Goal: Information Seeking & Learning: Find specific fact

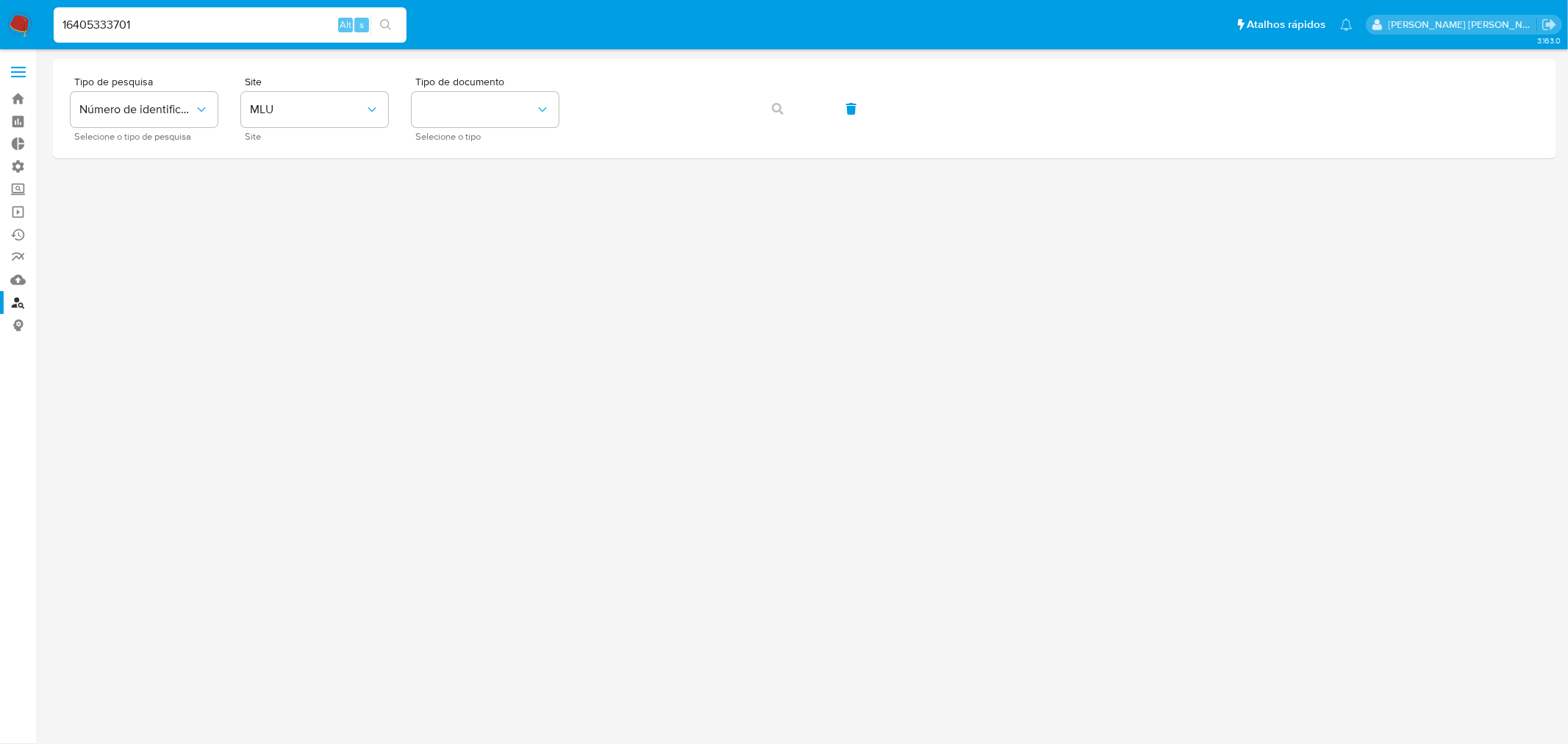
click at [164, 31] on input "16405333701" at bounding box center [230, 25] width 353 height 19
click at [252, 22] on input at bounding box center [230, 25] width 353 height 19
paste input "[EMAIL_ADDRESS][DOMAIN_NAME]"
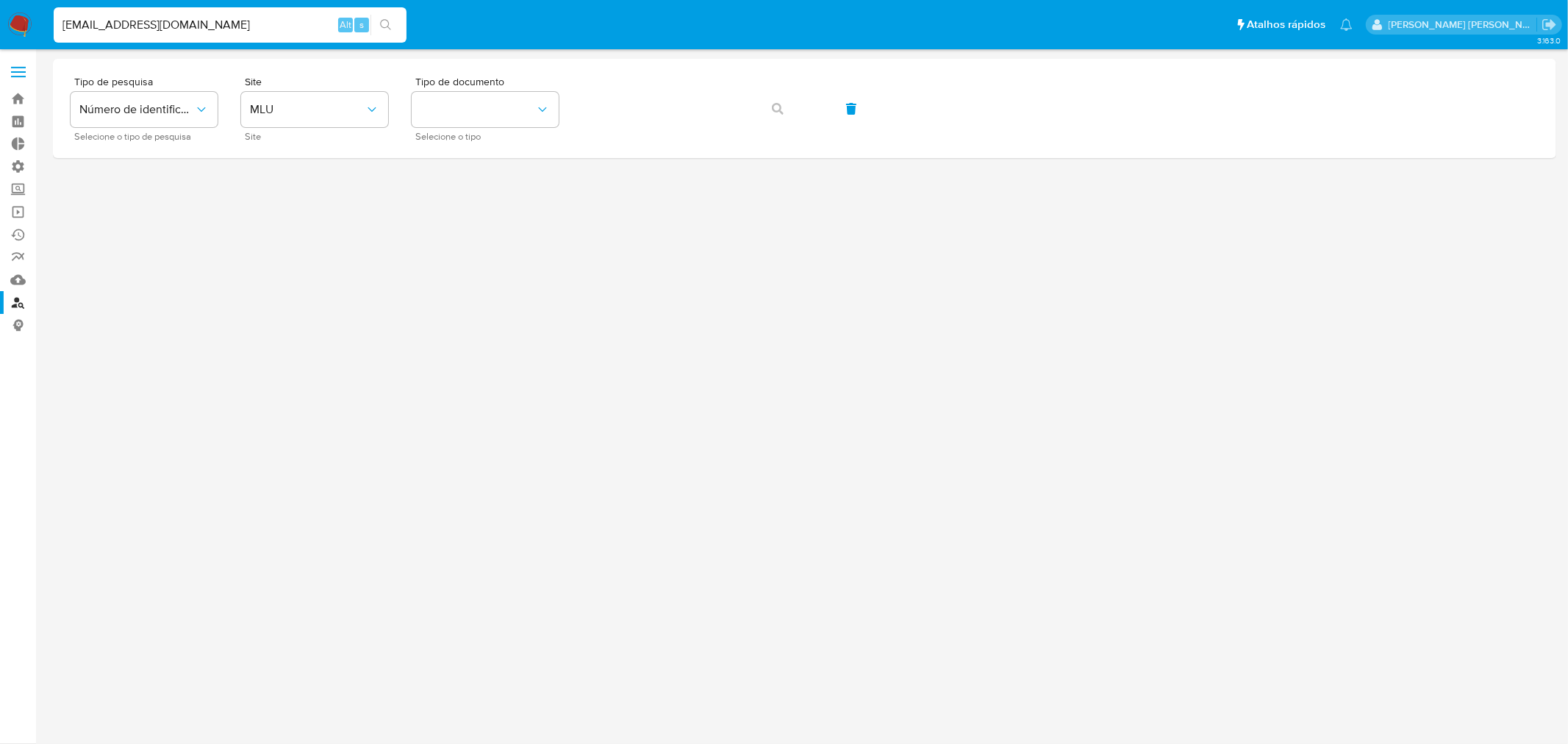
type input "[EMAIL_ADDRESS][DOMAIN_NAME]"
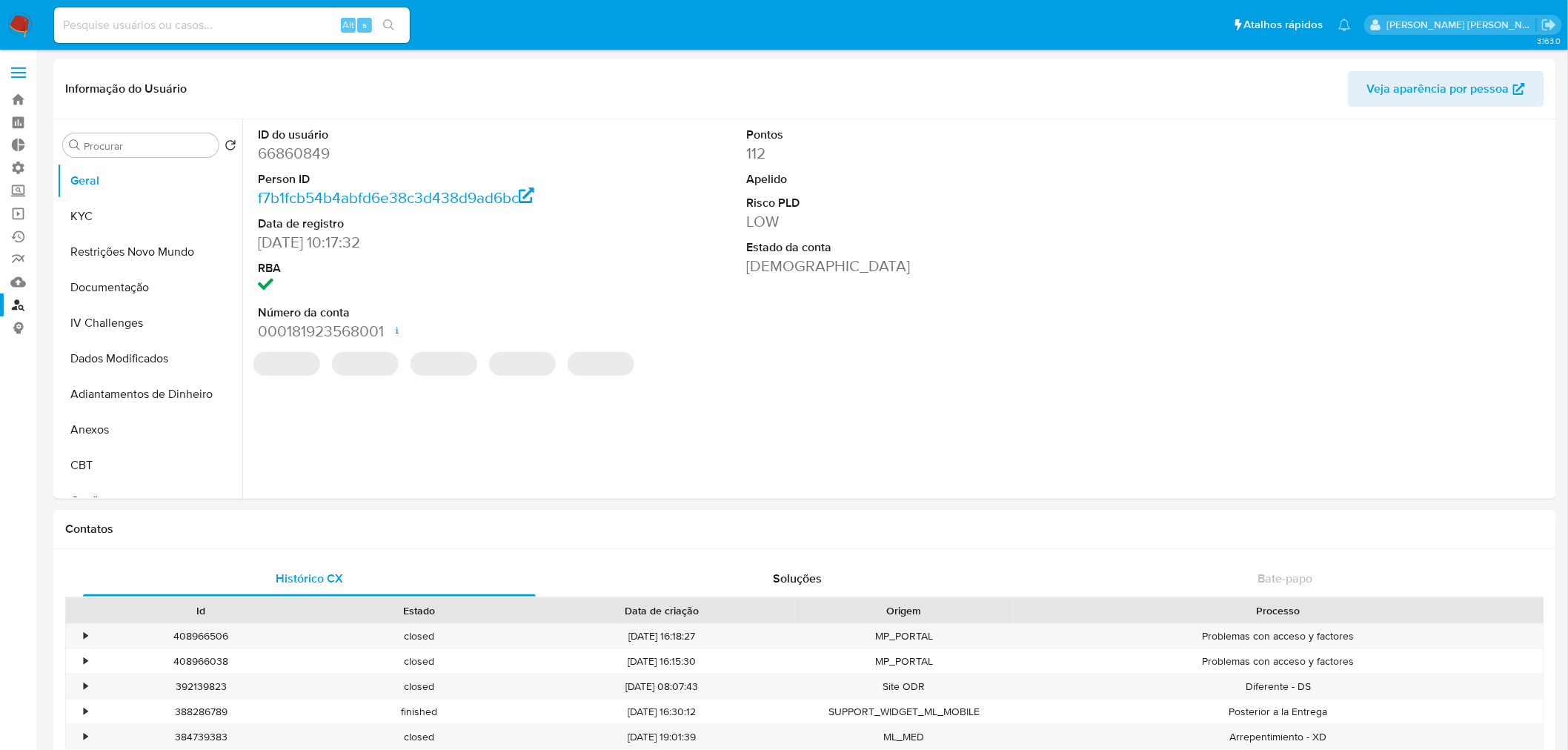
select select "10"
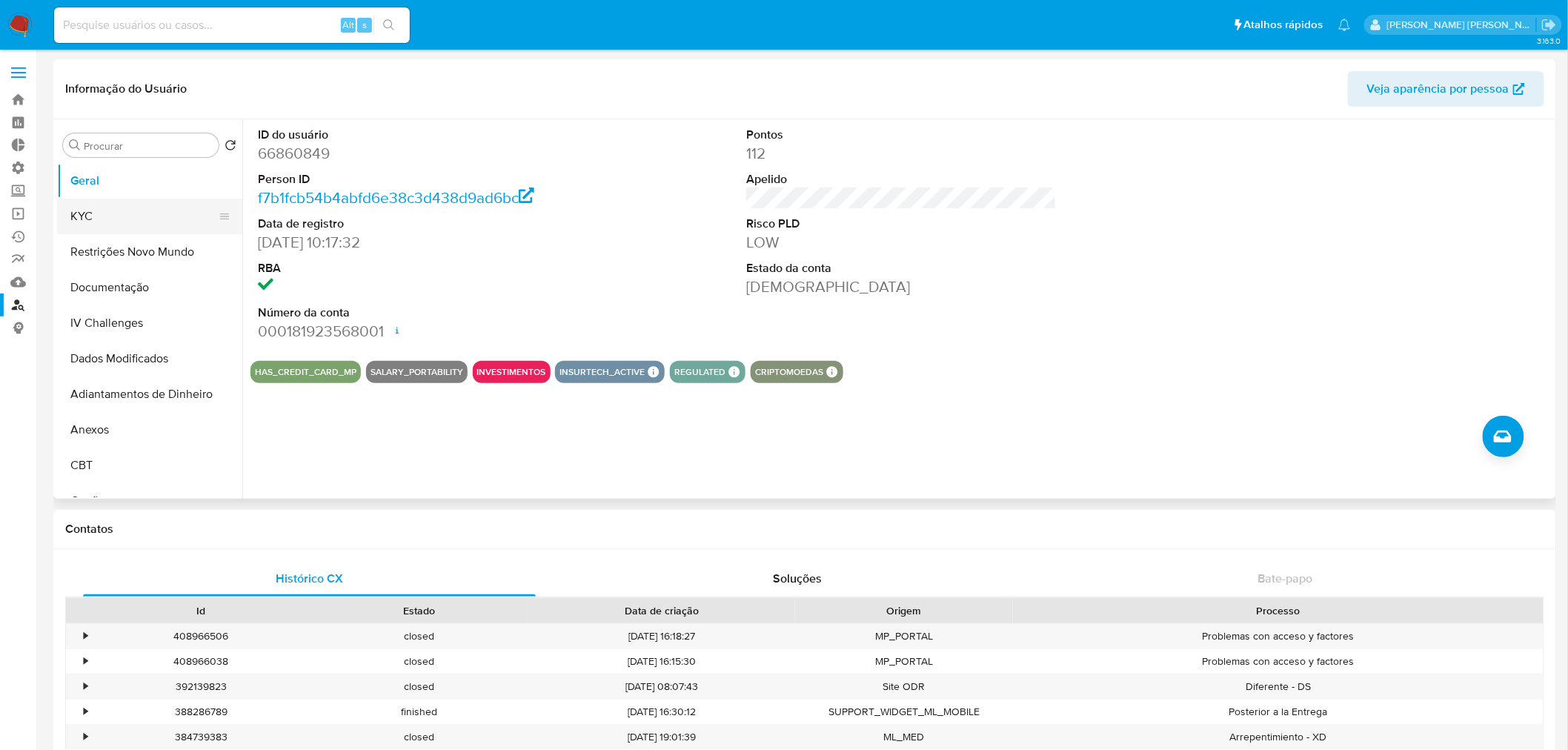
click at [86, 217] on button "KYC" at bounding box center [143, 216] width 173 height 36
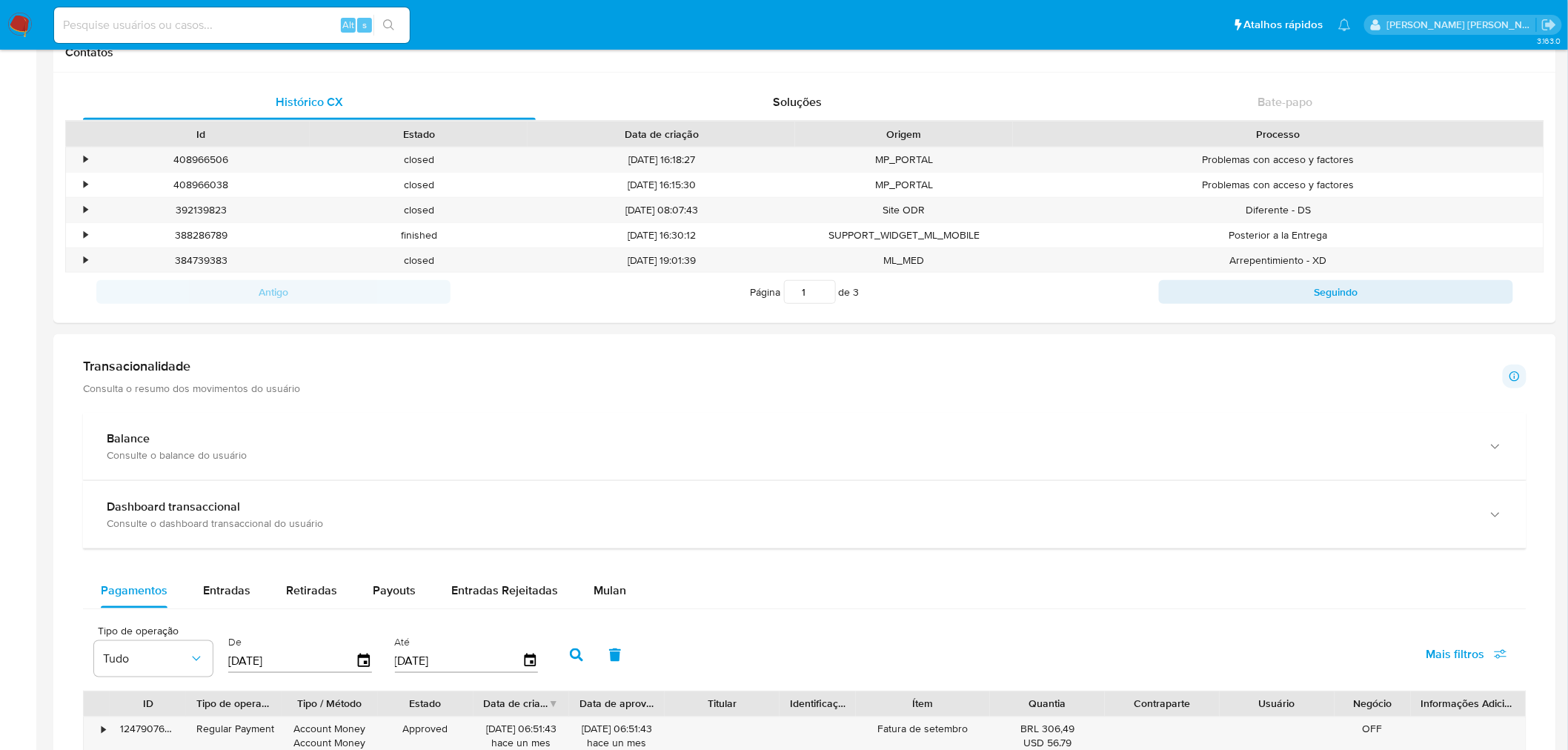
scroll to position [658, 0]
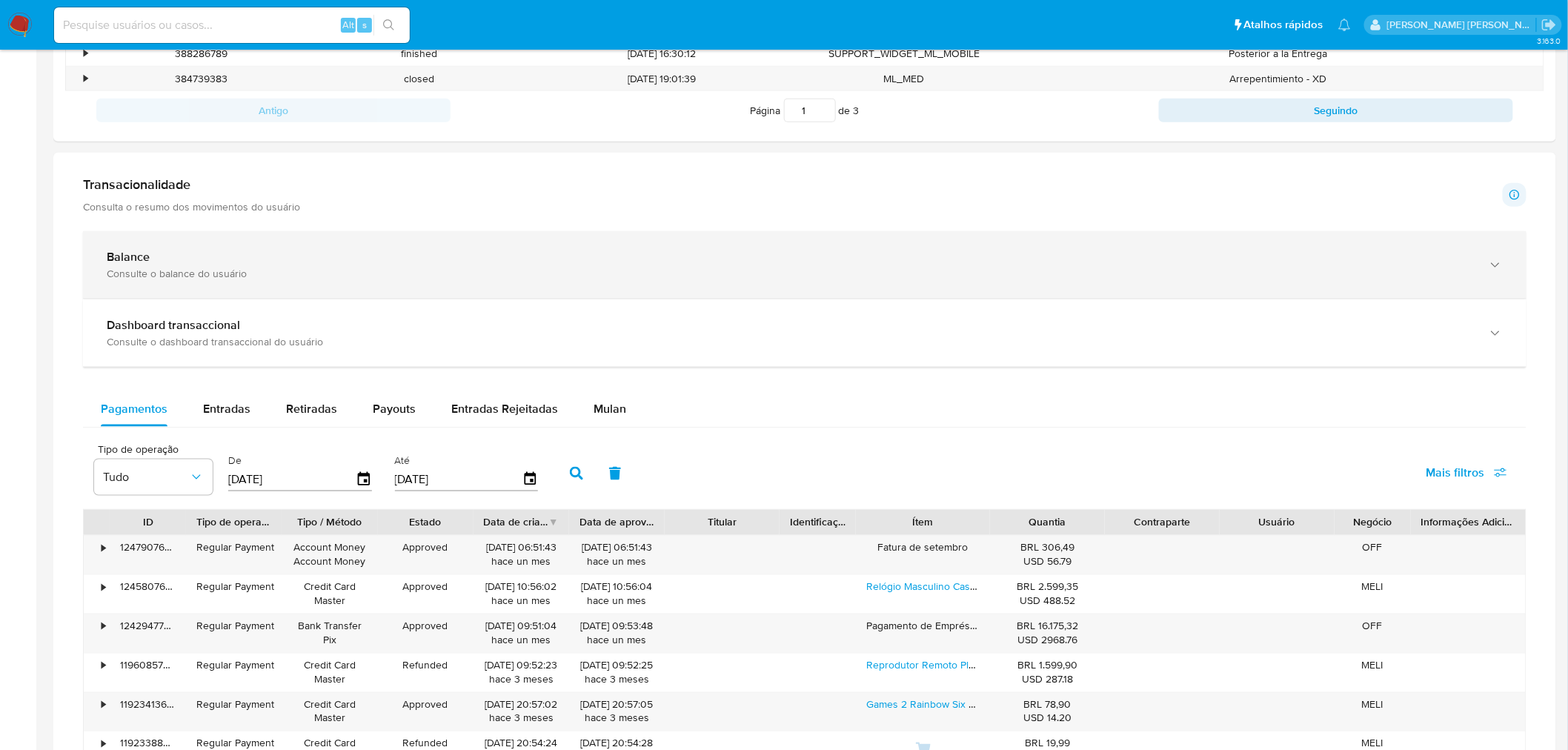
click at [138, 265] on b "Balance" at bounding box center [128, 257] width 43 height 17
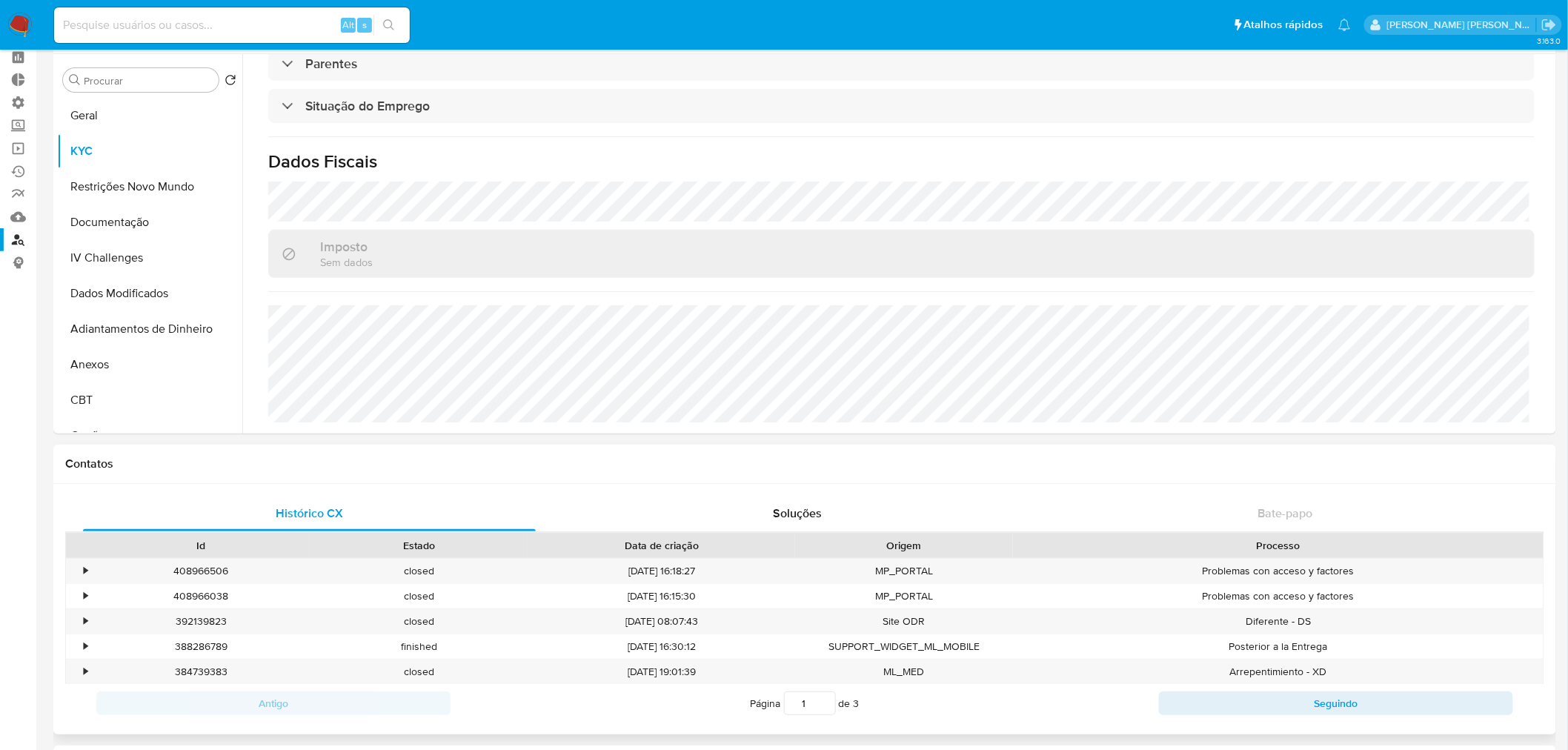
scroll to position [164, 0]
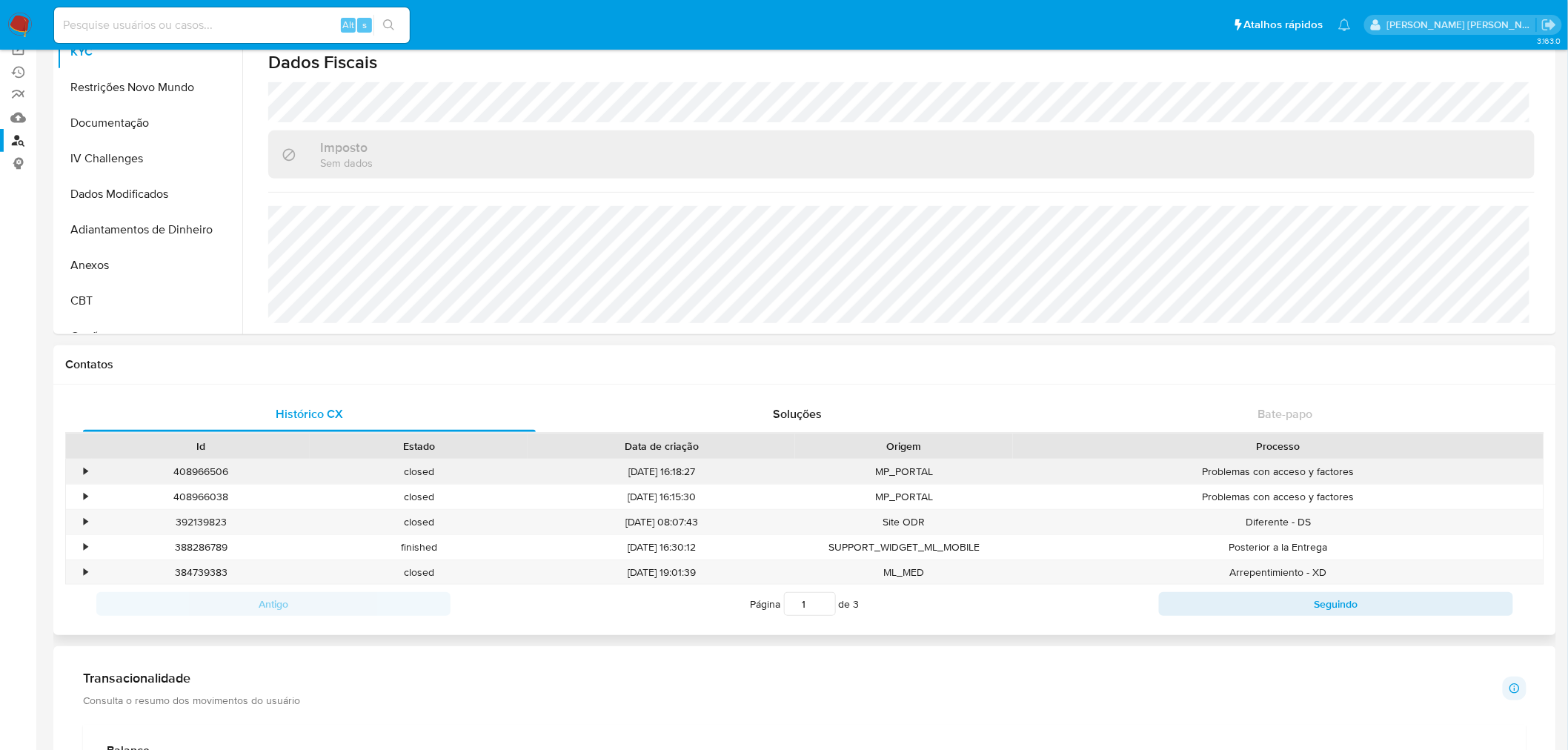
click at [82, 470] on div "•" at bounding box center [79, 472] width 26 height 24
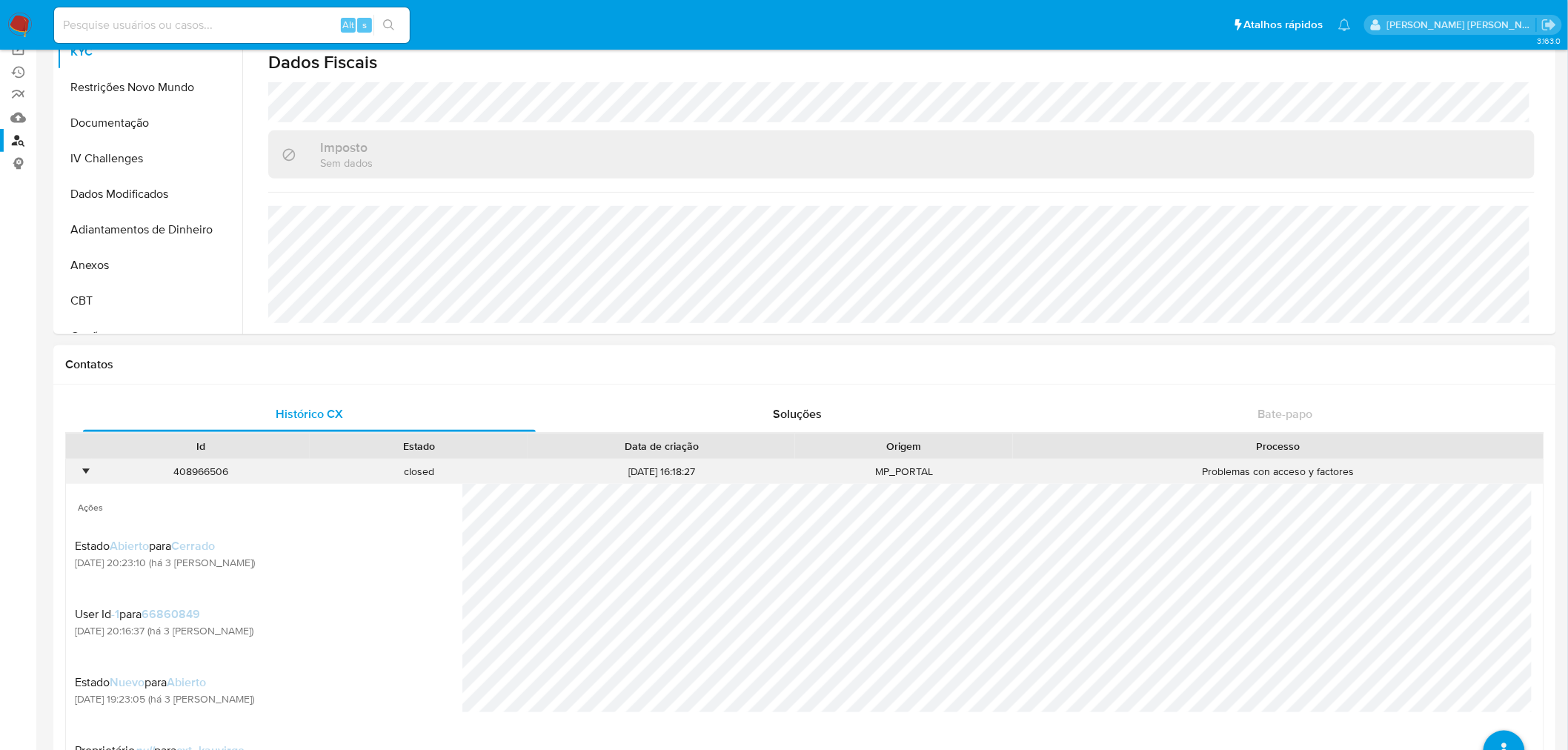
click at [77, 470] on div "•" at bounding box center [79, 472] width 26 height 24
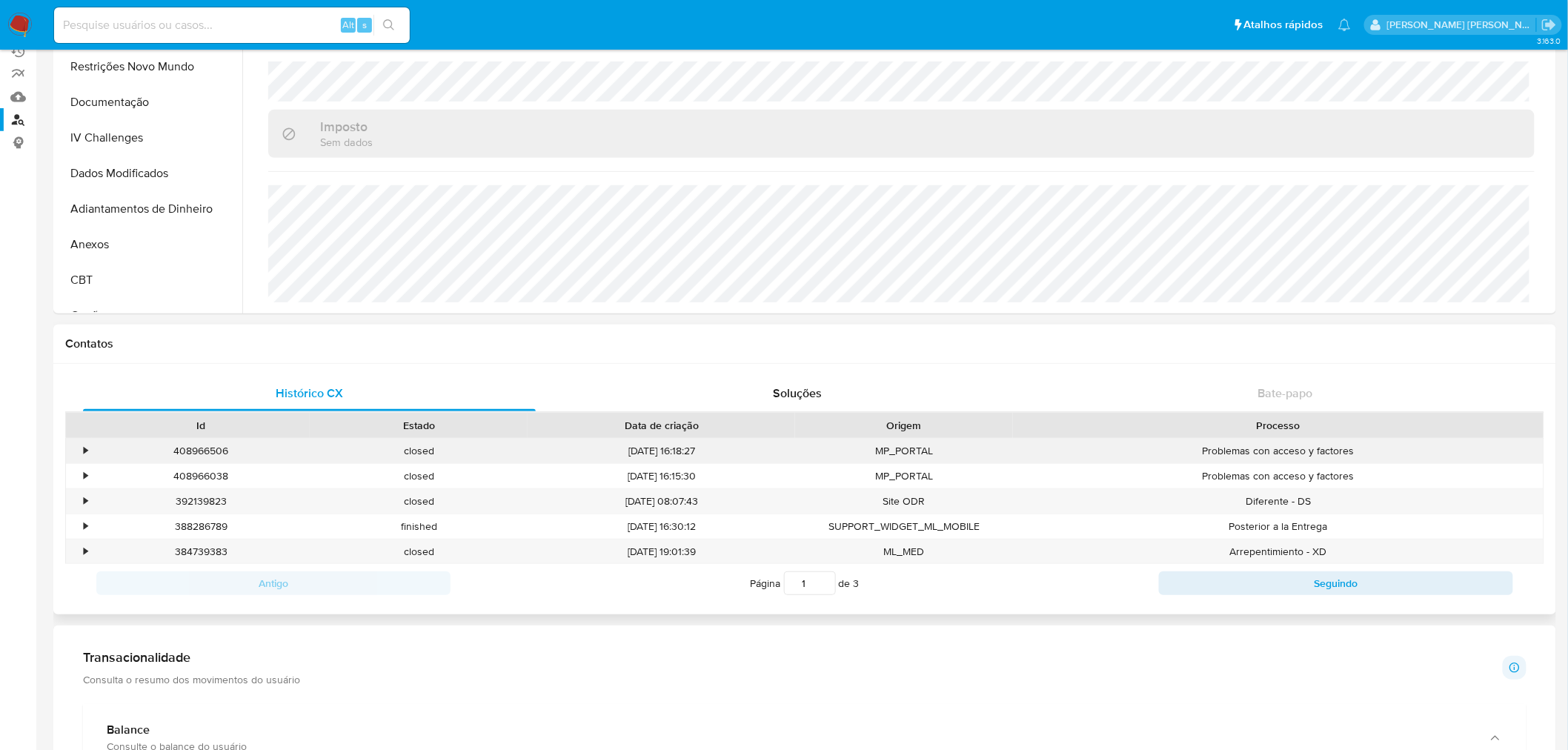
scroll to position [83, 0]
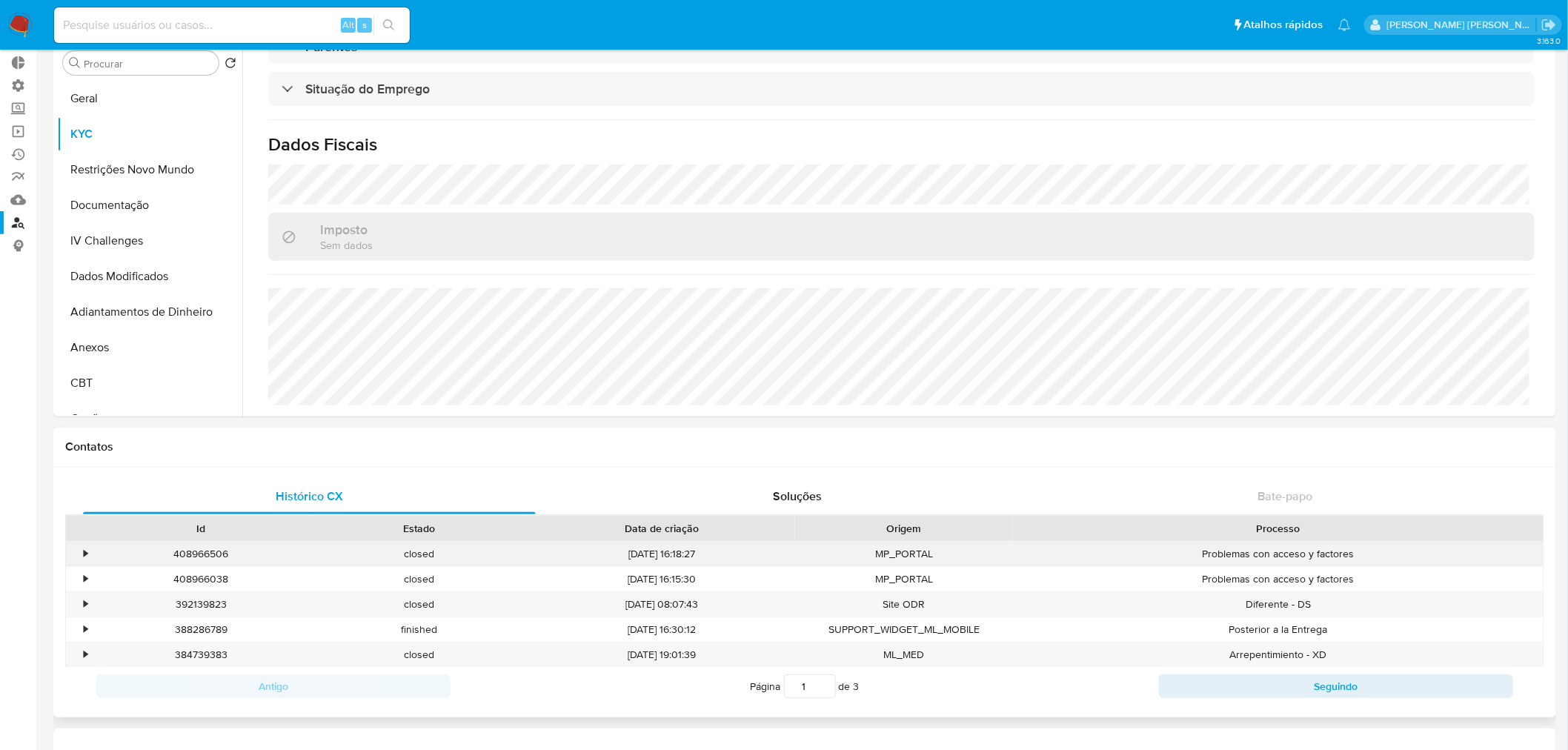
click at [80, 556] on div "•" at bounding box center [79, 554] width 26 height 24
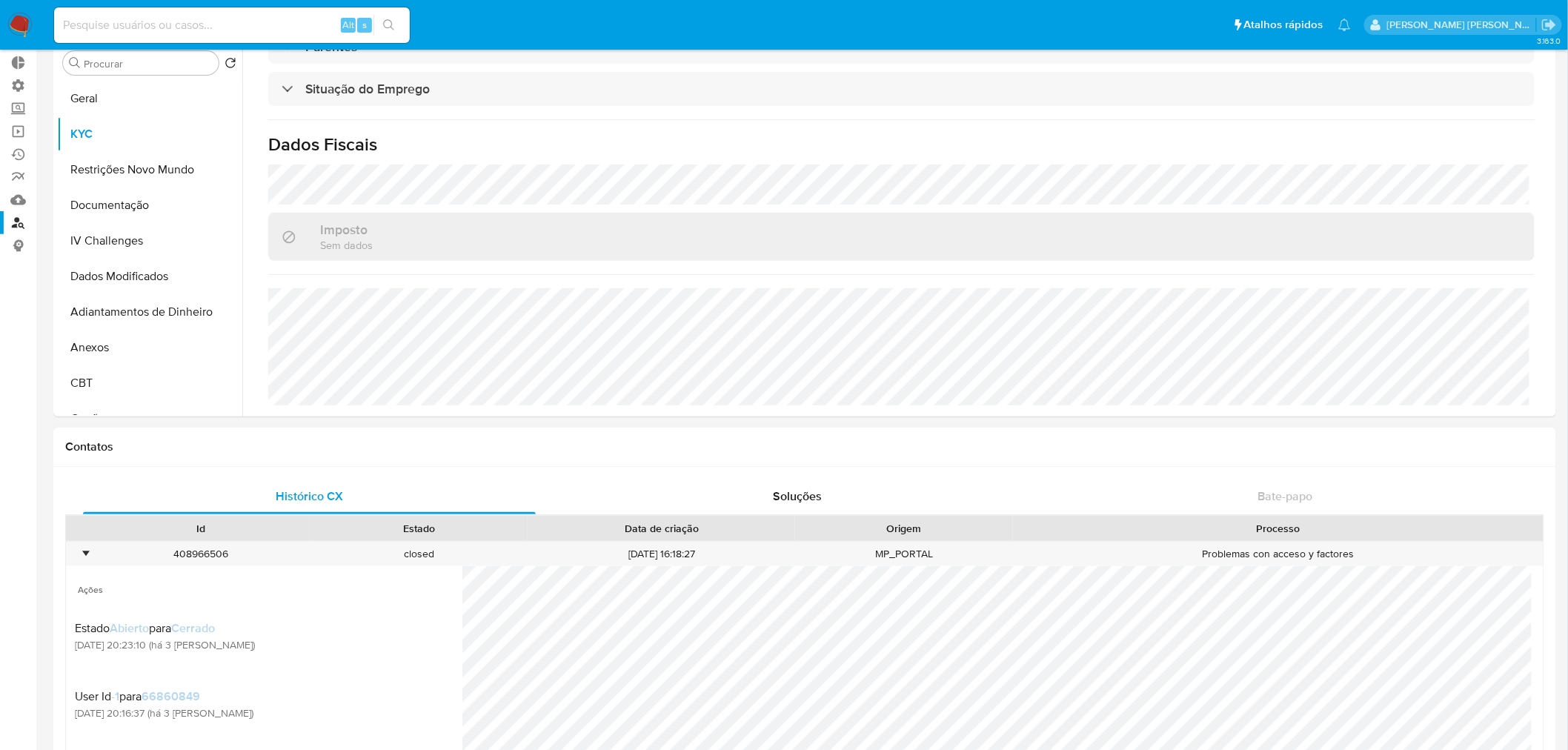
scroll to position [0, 0]
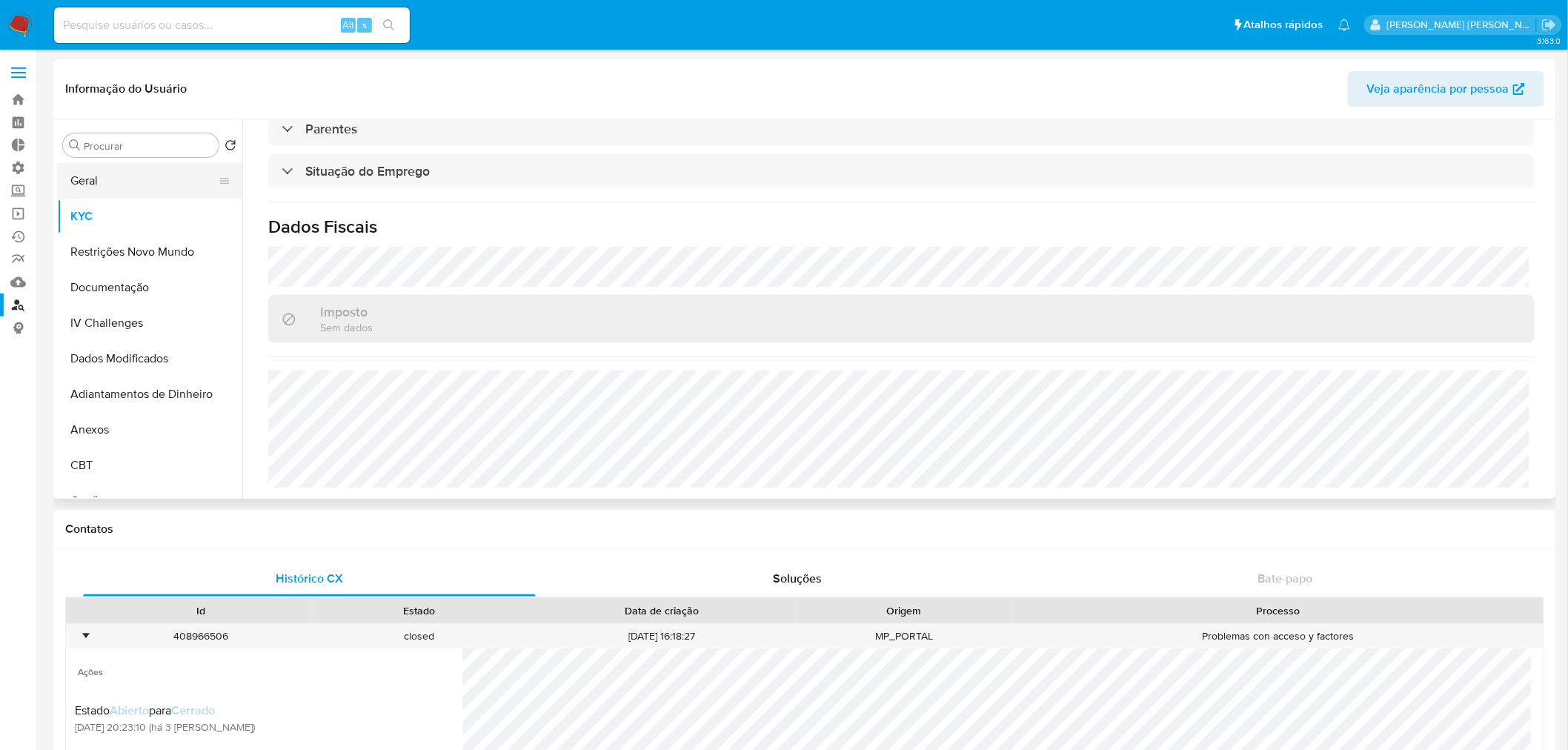
click at [86, 169] on button "Geral" at bounding box center [143, 180] width 173 height 36
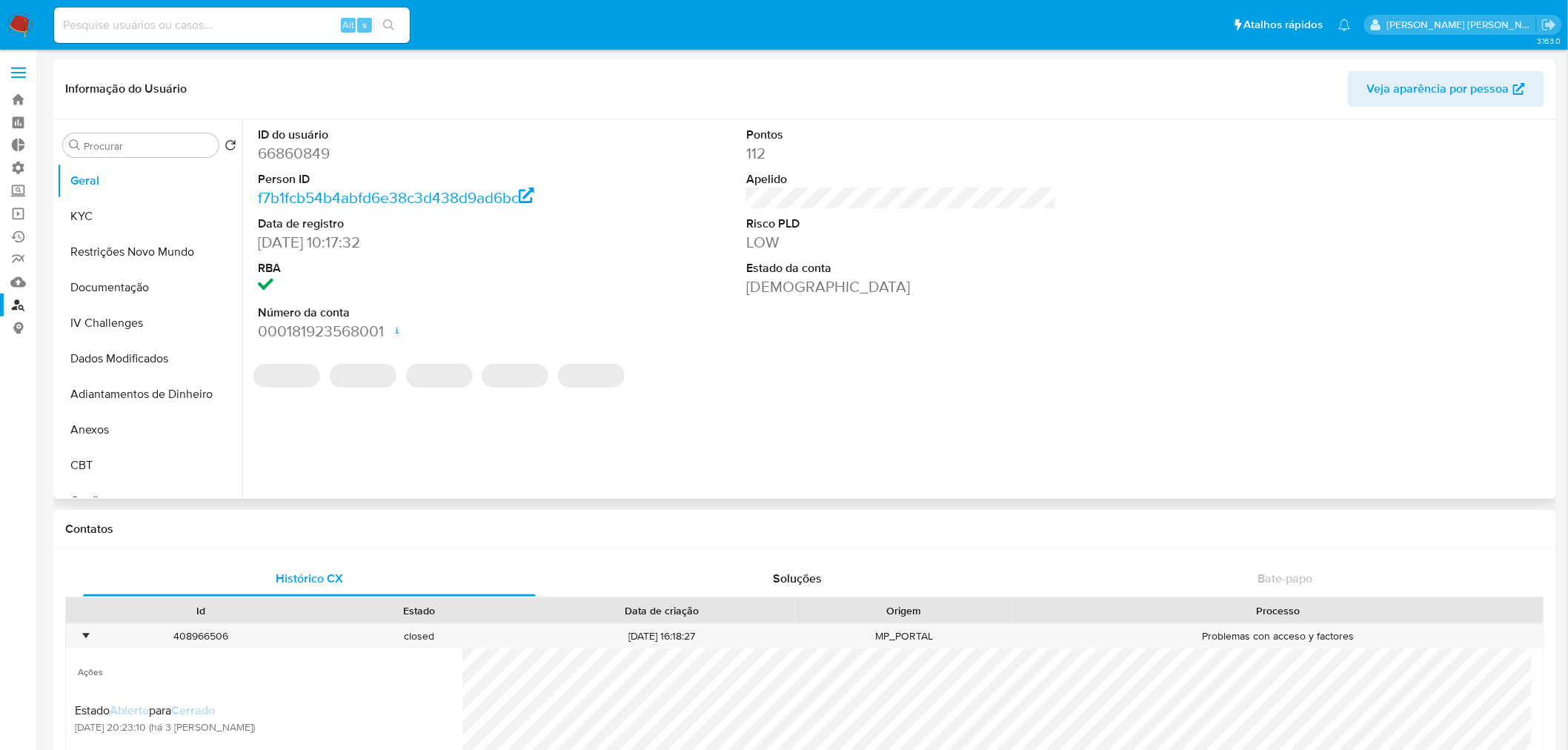
click at [320, 152] on dd "66860849" at bounding box center [413, 153] width 311 height 20
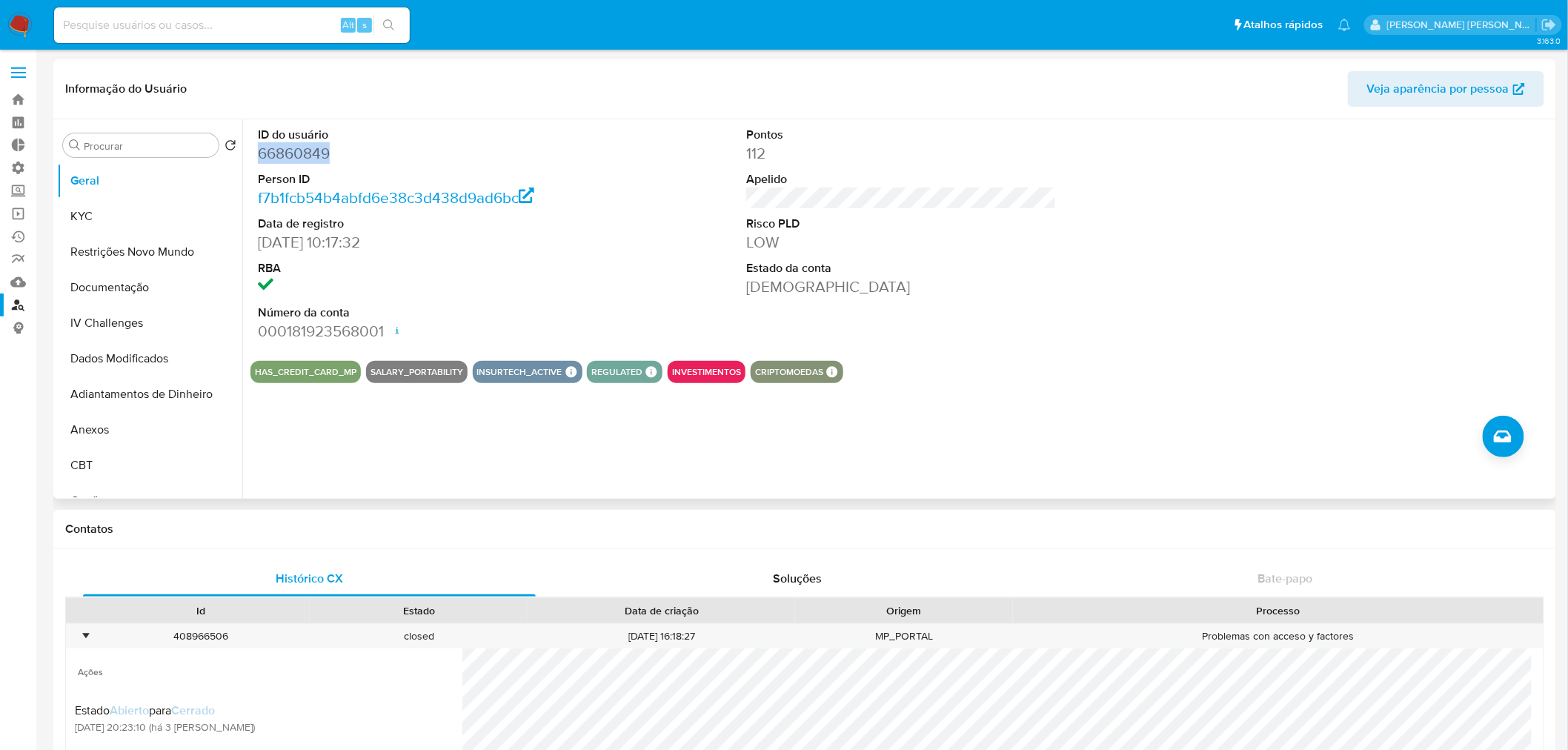
copy dd "66860849"
